Goal: Check status

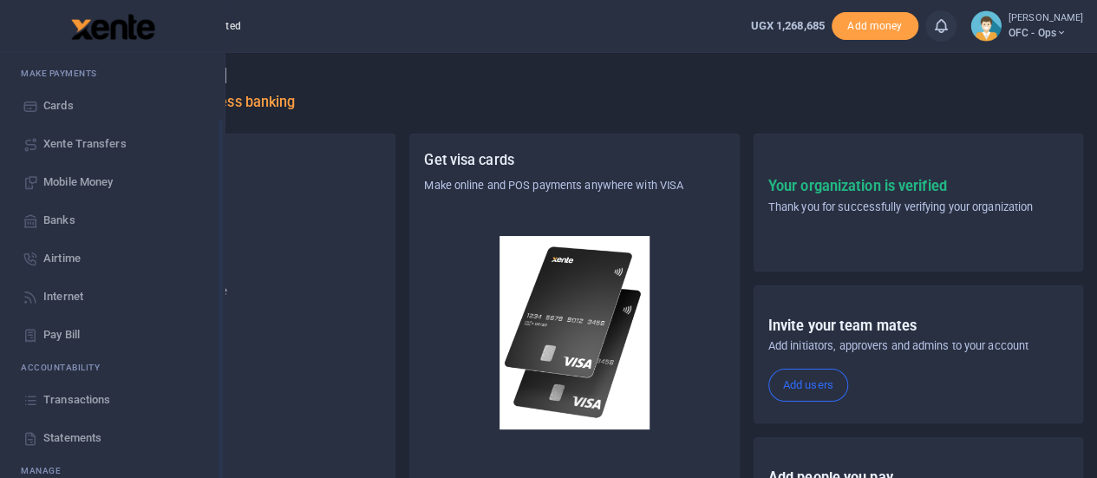
scroll to position [141, 0]
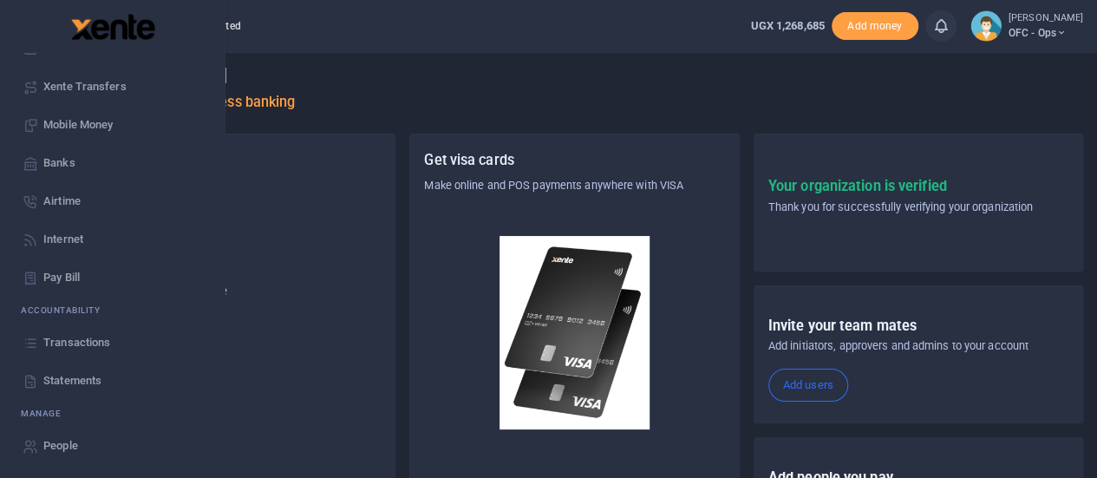
click at [76, 374] on span "Statements" at bounding box center [72, 380] width 58 height 17
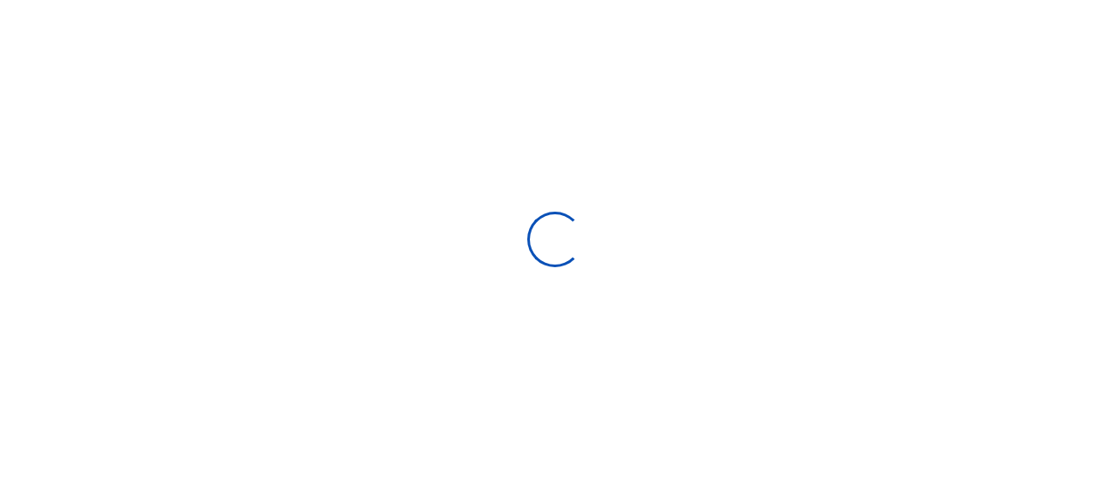
select select "ALL"
type input "[DATE] - [DATE]"
